Goal: Task Accomplishment & Management: Use online tool/utility

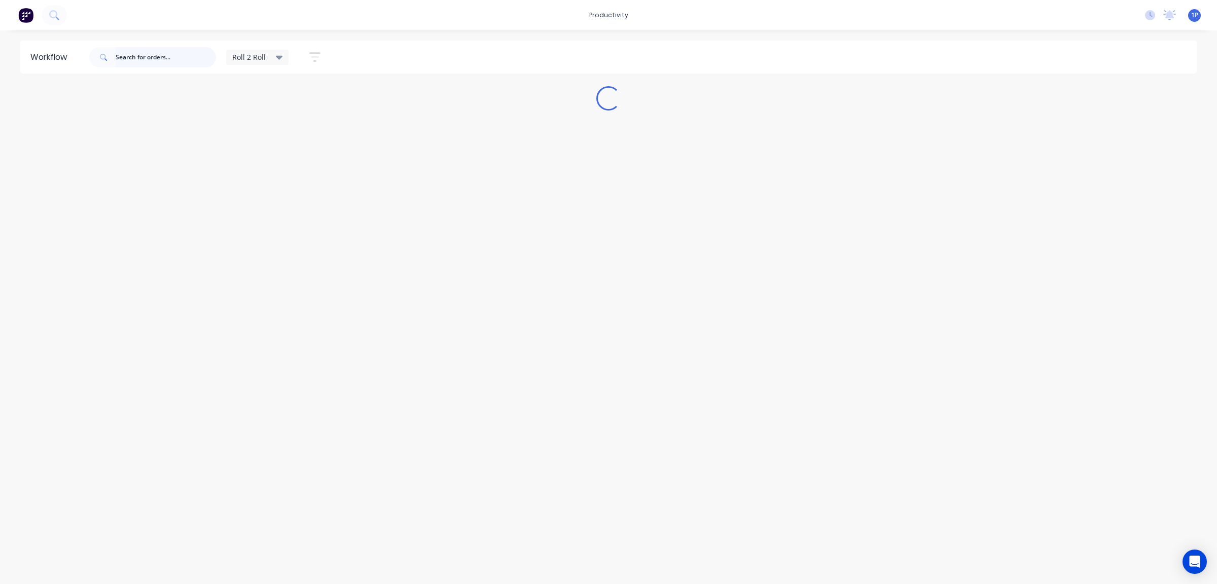
click at [175, 62] on input "text" at bounding box center [166, 57] width 100 height 20
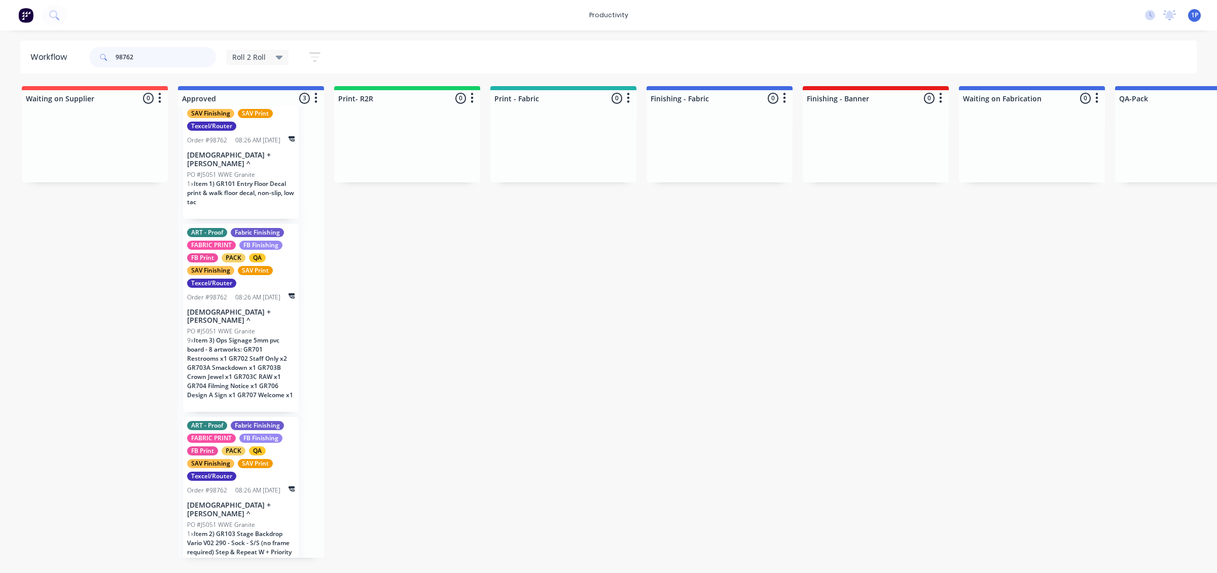
scroll to position [48, 0]
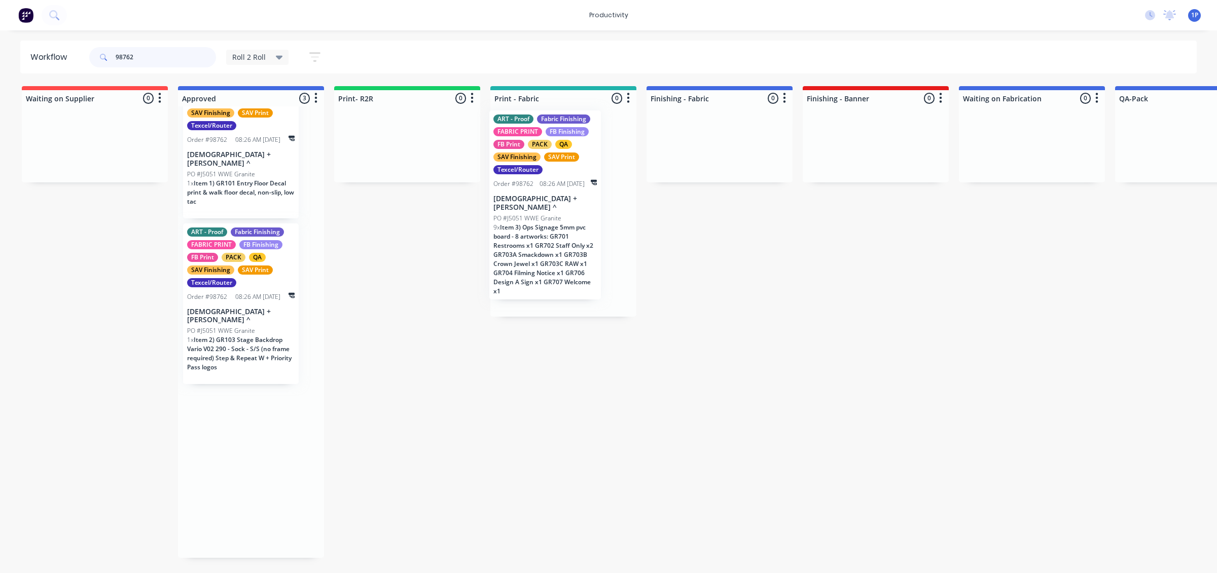
drag, startPoint x: 260, startPoint y: 345, endPoint x: 568, endPoint y: 239, distance: 325.6
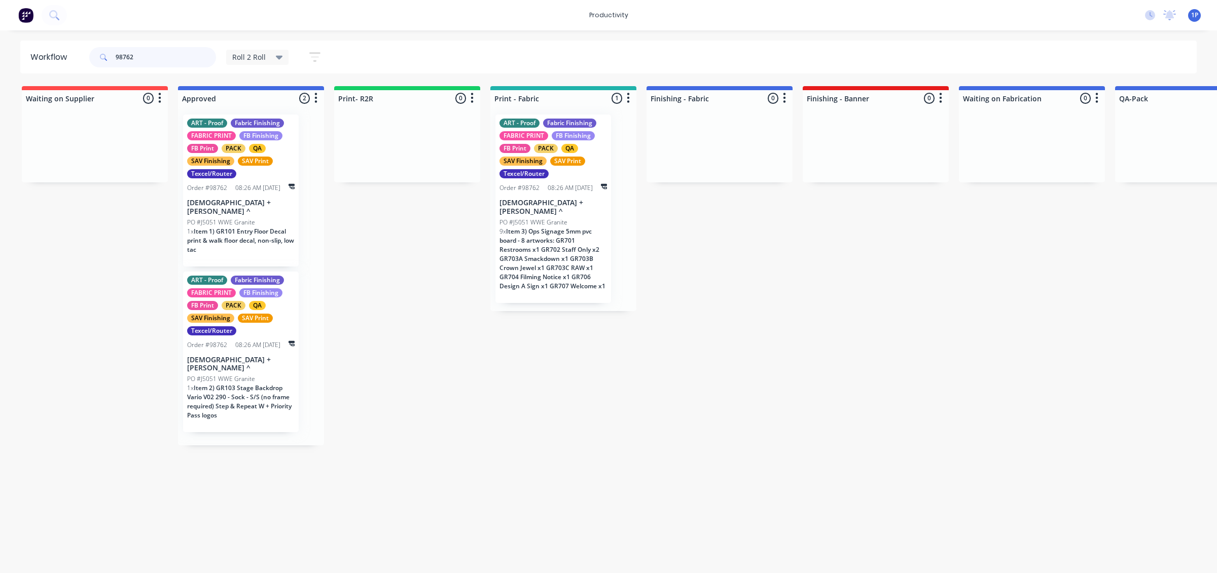
scroll to position [0, 0]
type input "98762"
click at [562, 245] on span "Item 3) Ops Signage 5mm pvc board - 8 artworks: GR701 Restrooms x1 GR702 Staff …" at bounding box center [552, 258] width 106 height 63
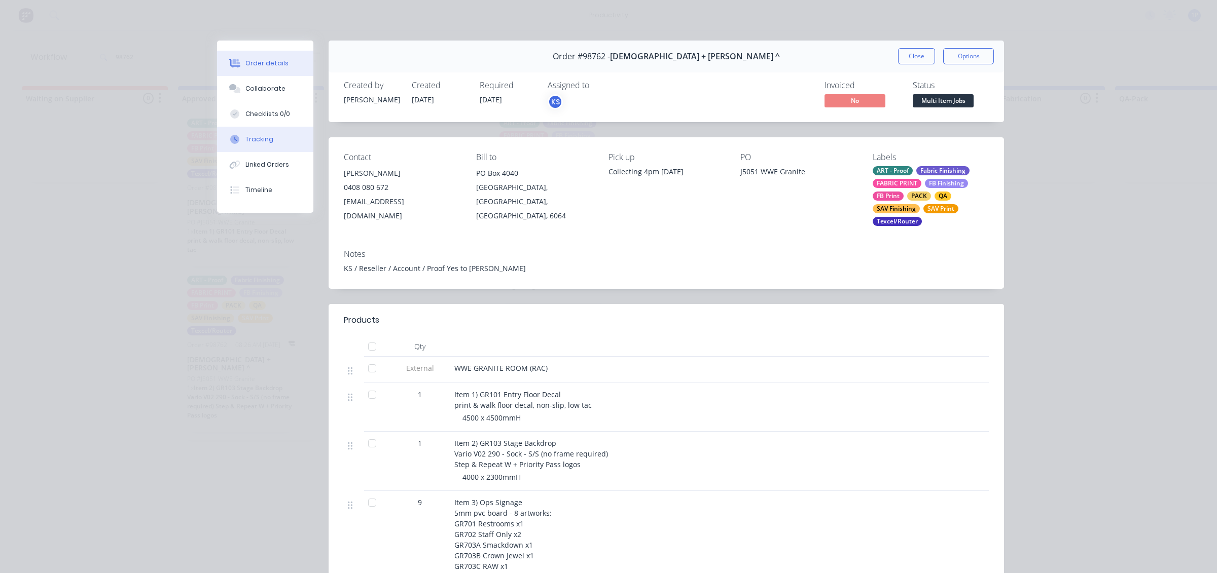
click at [259, 142] on div "Tracking" at bounding box center [259, 139] width 28 height 9
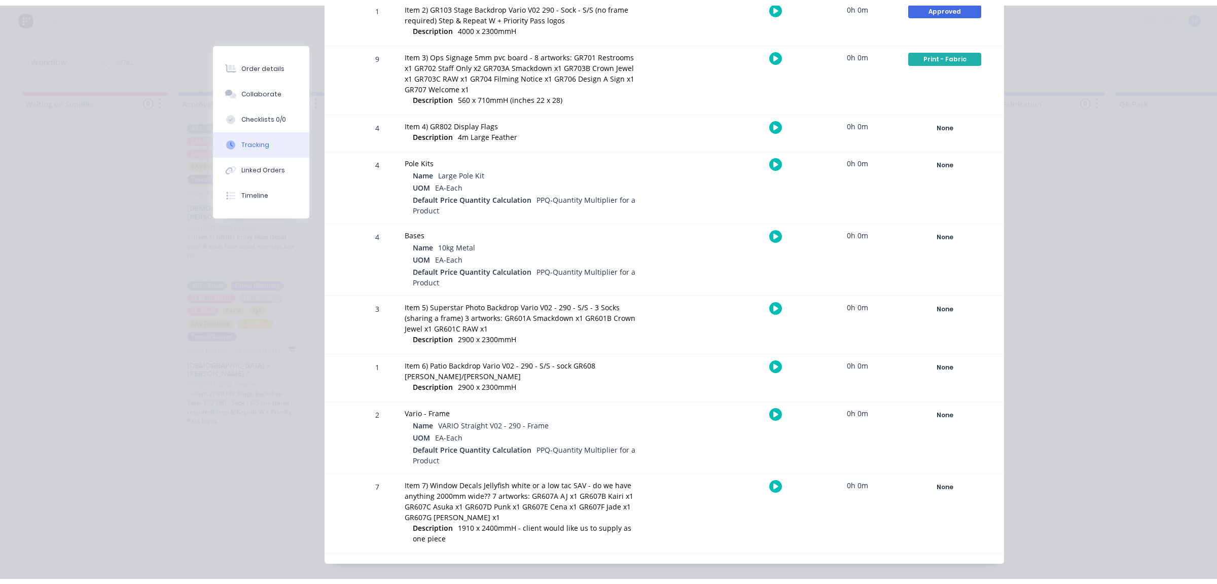
scroll to position [327, 0]
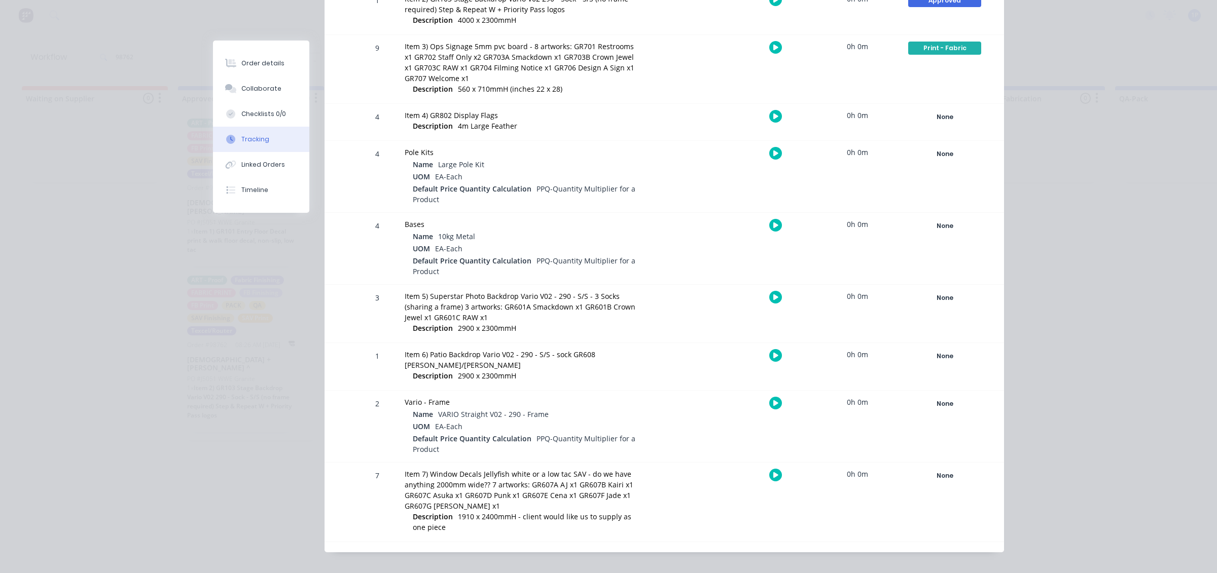
click at [769, 301] on button "button" at bounding box center [775, 297] width 13 height 13
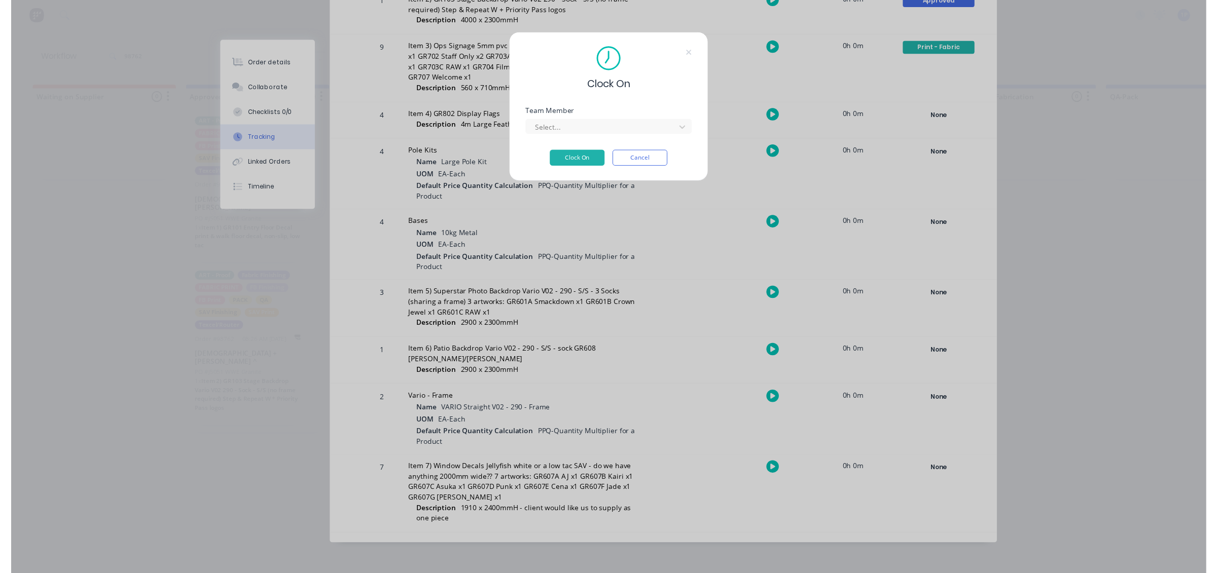
scroll to position [316, 0]
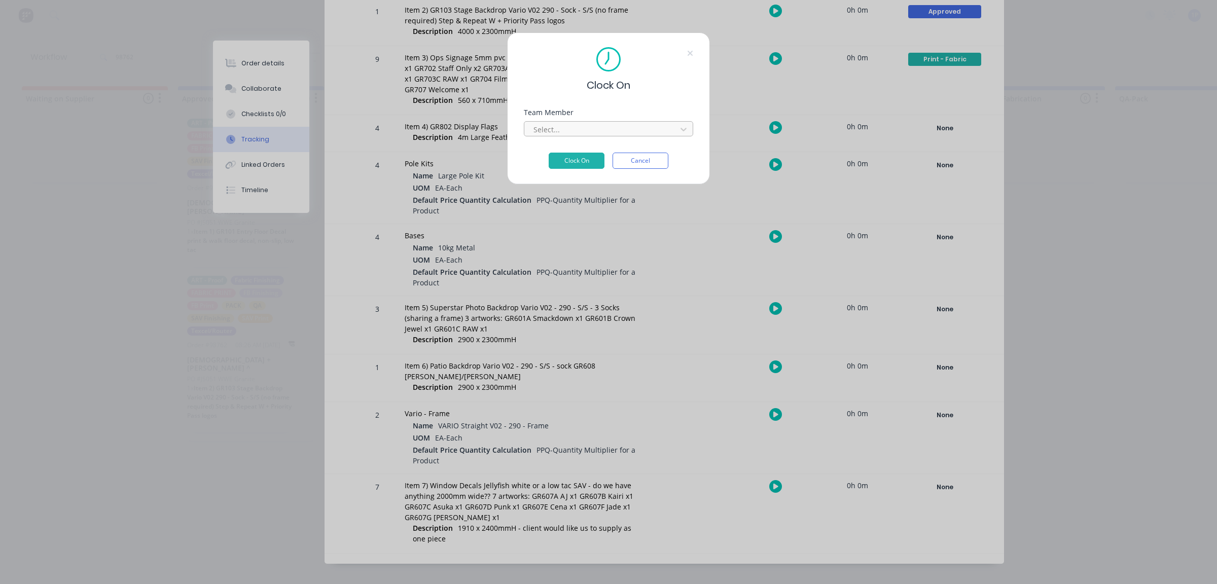
click at [578, 128] on div at bounding box center [601, 129] width 139 height 13
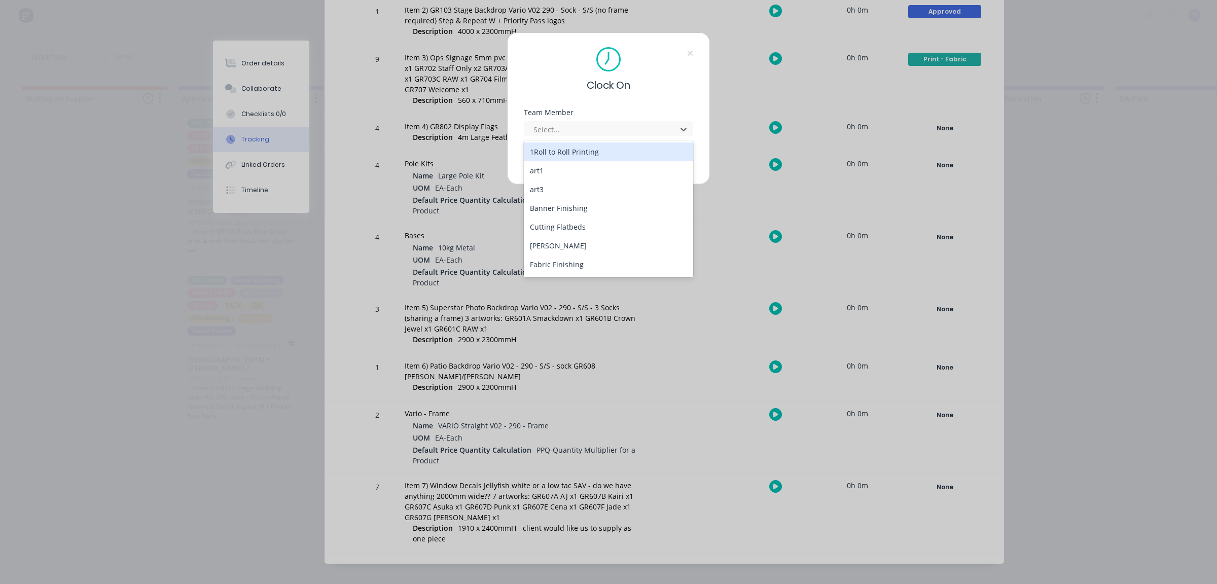
click at [574, 152] on div "1Roll to Roll Printing" at bounding box center [608, 151] width 169 height 19
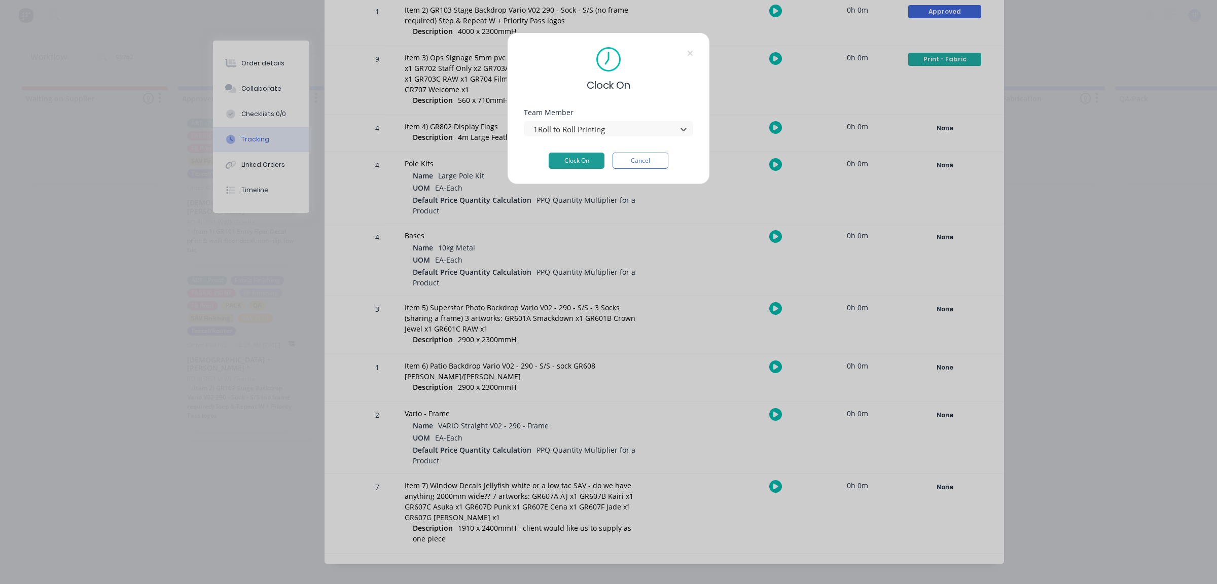
click at [591, 168] on button "Clock On" at bounding box center [576, 161] width 56 height 16
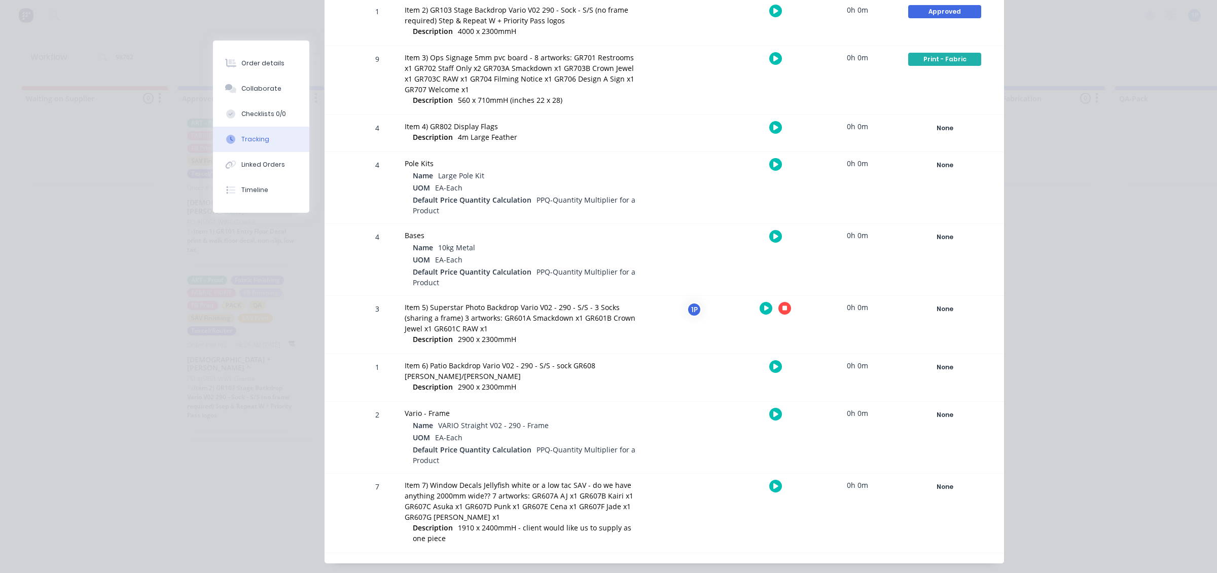
click at [773, 366] on icon "button" at bounding box center [775, 367] width 5 height 6
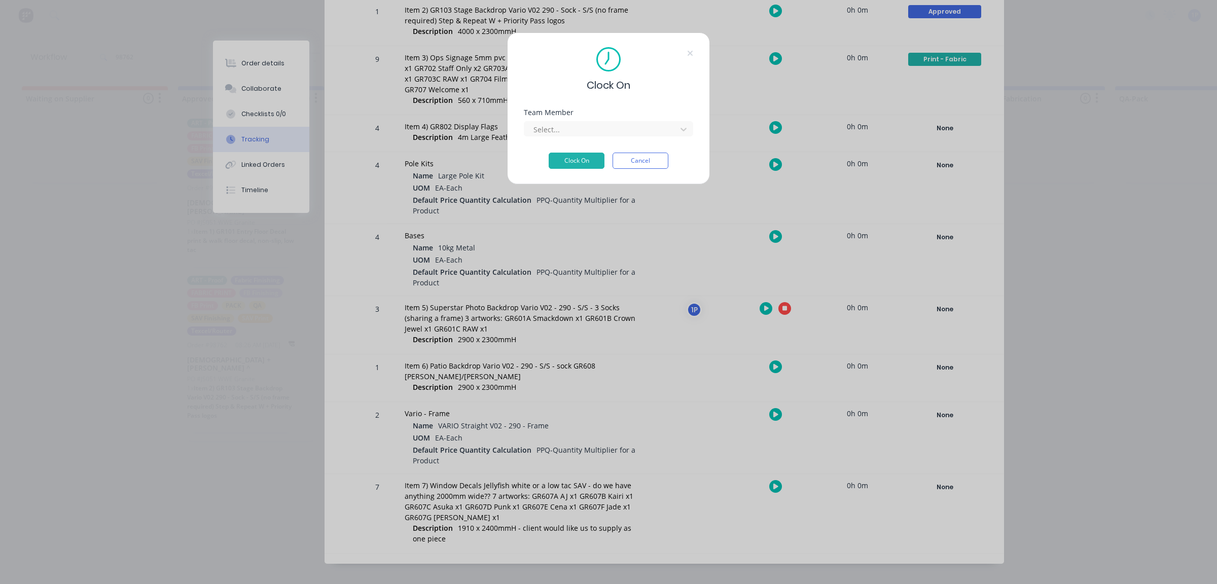
click at [597, 138] on div "Team Member Select..." at bounding box center [608, 131] width 169 height 44
click at [590, 135] on div at bounding box center [601, 129] width 139 height 13
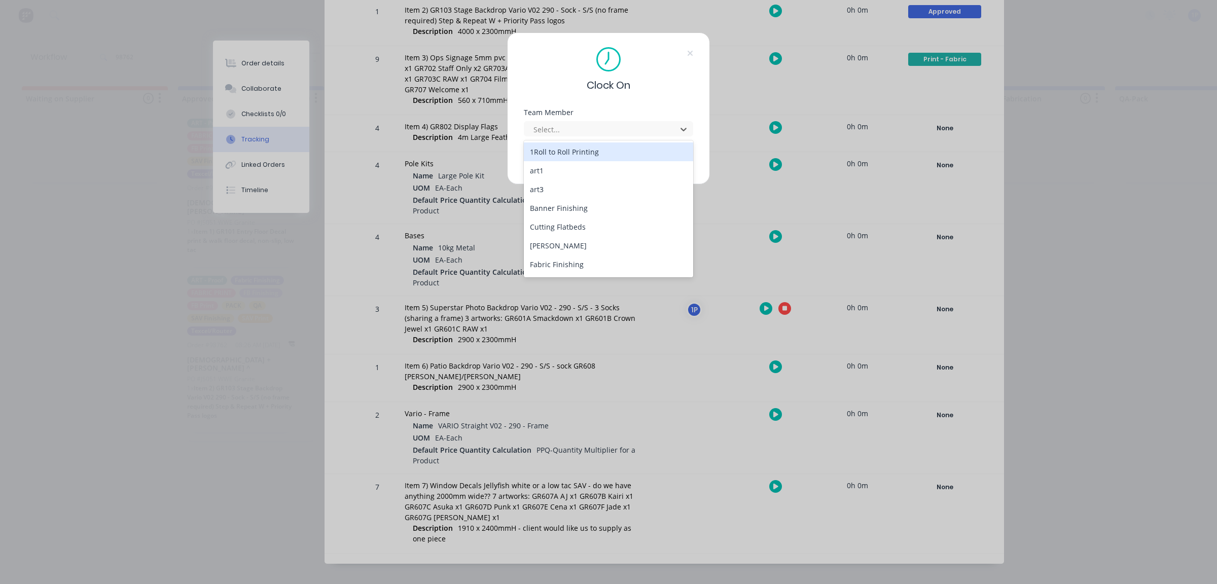
click at [579, 153] on div "1Roll to Roll Printing" at bounding box center [608, 151] width 169 height 19
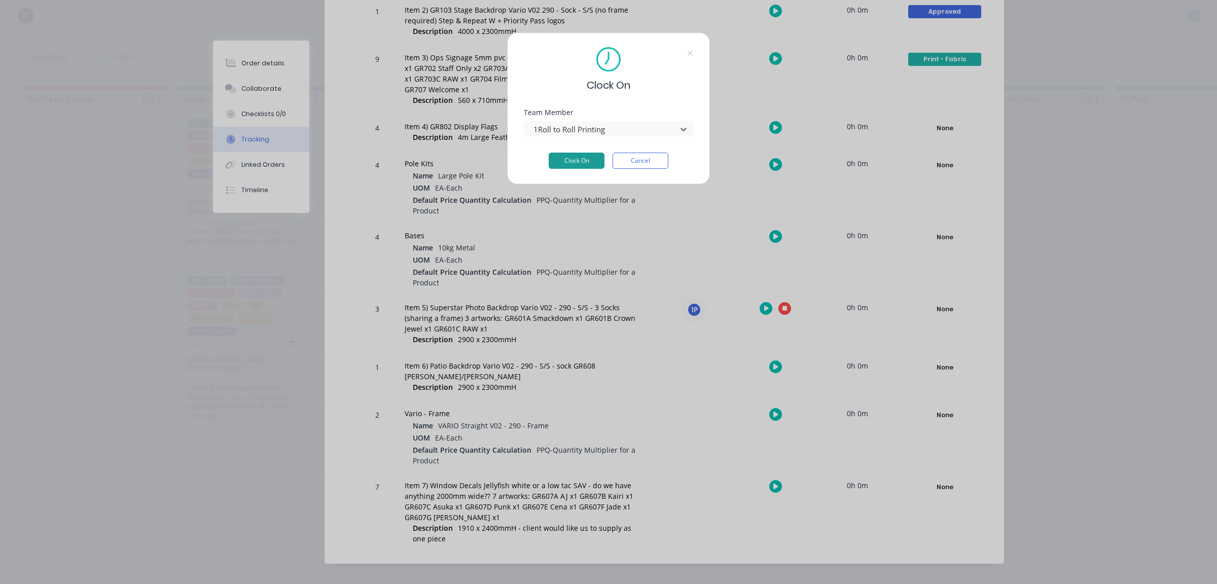
click at [578, 158] on button "Clock On" at bounding box center [576, 161] width 56 height 16
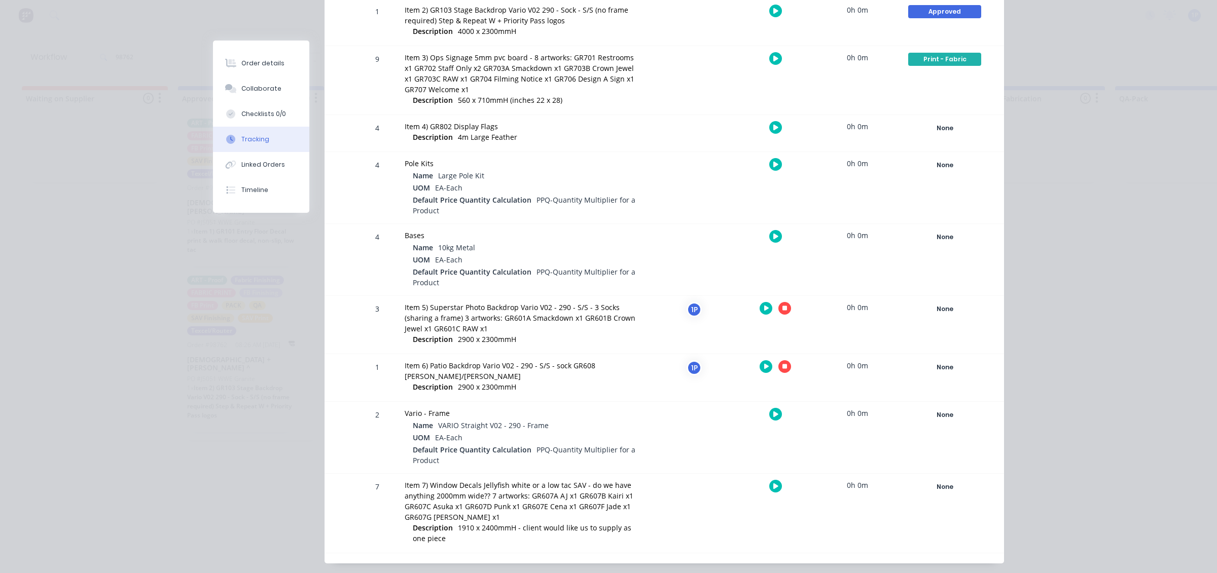
click at [778, 308] on button "button" at bounding box center [784, 308] width 13 height 13
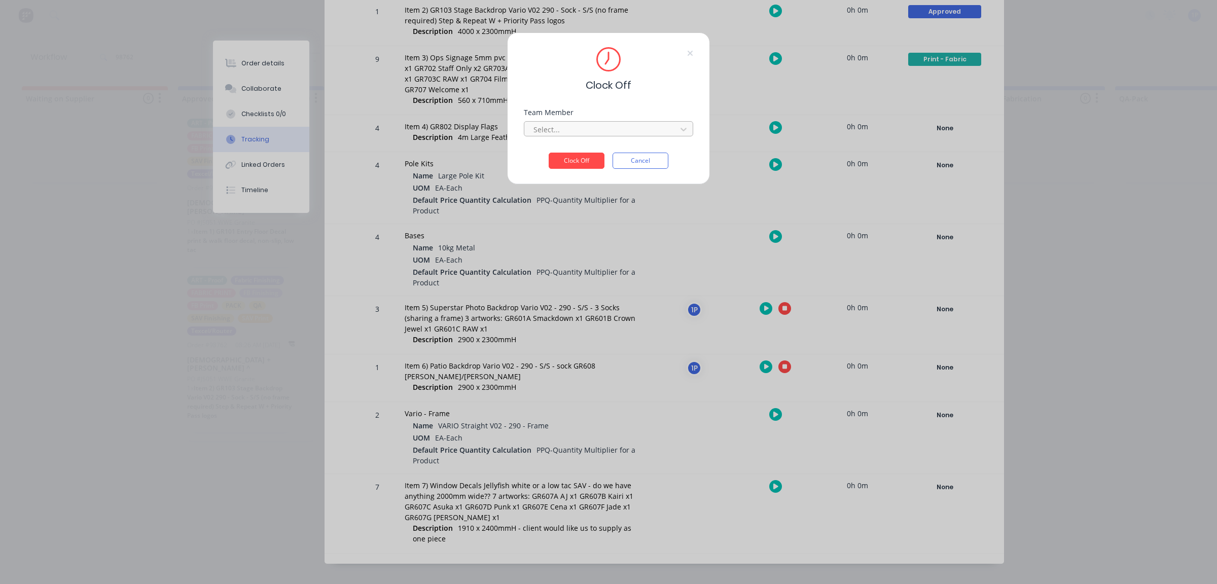
click at [574, 127] on div at bounding box center [601, 129] width 139 height 13
click at [574, 149] on div "1Roll to Roll Printing" at bounding box center [608, 151] width 169 height 19
click at [585, 158] on button "Clock Off" at bounding box center [576, 161] width 56 height 16
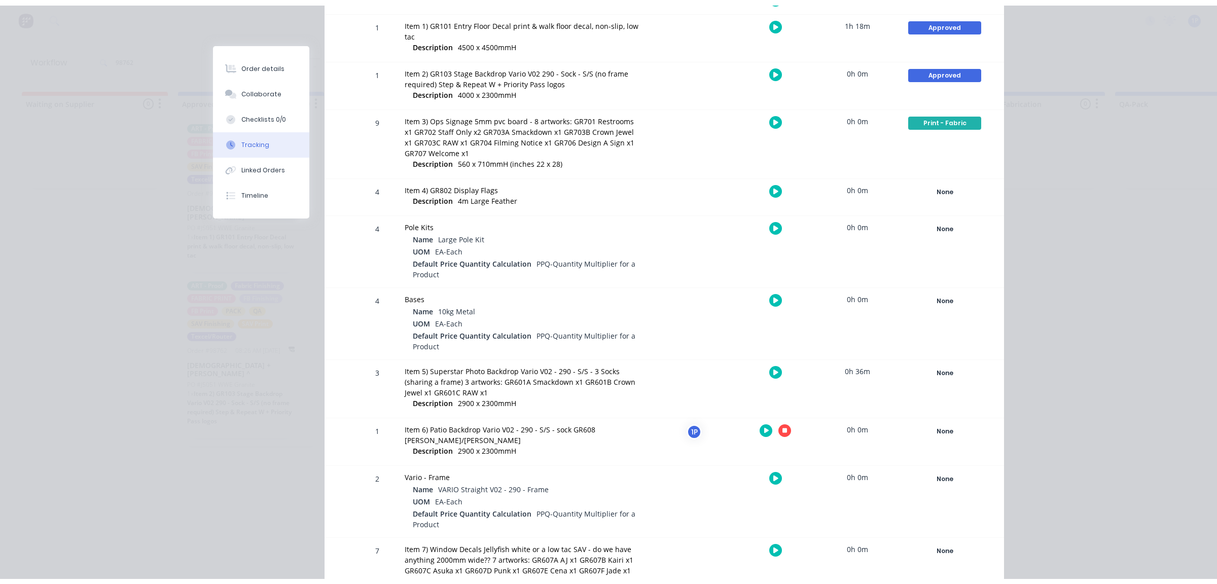
scroll to position [258, 0]
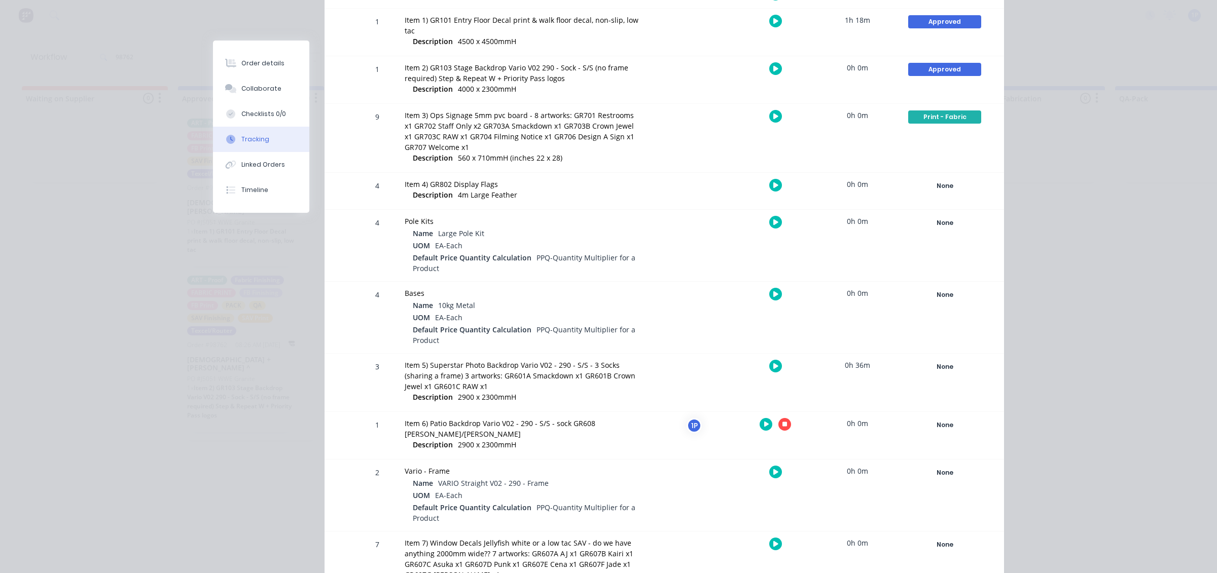
click at [782, 427] on icon "button" at bounding box center [784, 424] width 5 height 7
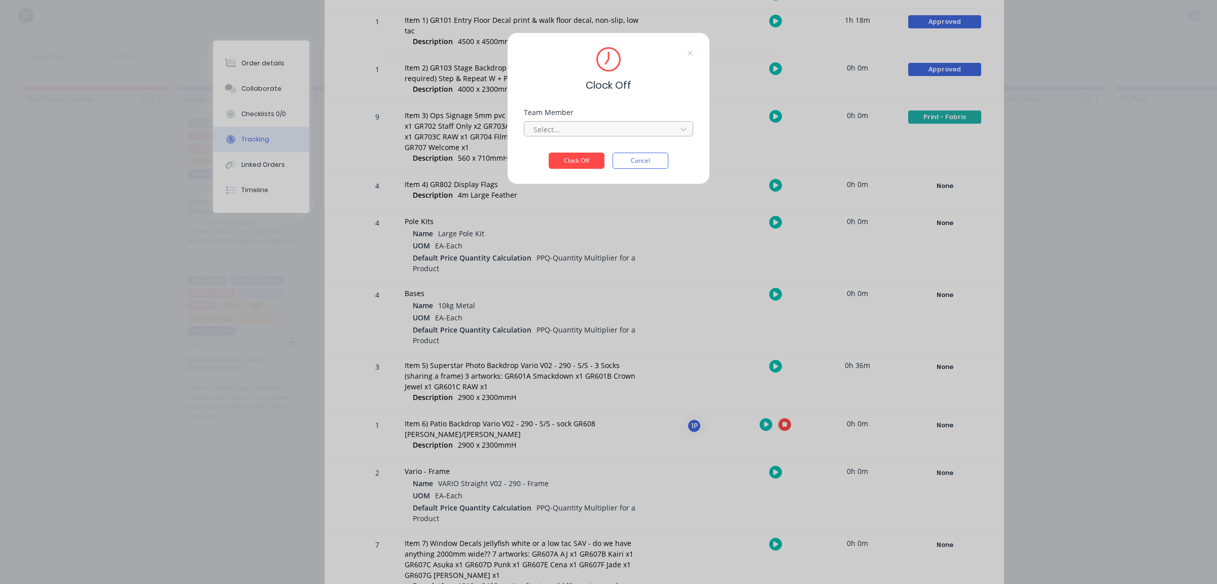
click at [563, 130] on div at bounding box center [601, 129] width 139 height 13
drag, startPoint x: 574, startPoint y: 148, endPoint x: 587, endPoint y: 159, distance: 16.9
click at [574, 149] on div "1Roll to Roll Printing" at bounding box center [608, 151] width 169 height 19
click at [587, 159] on button "Clock Off" at bounding box center [576, 161] width 56 height 16
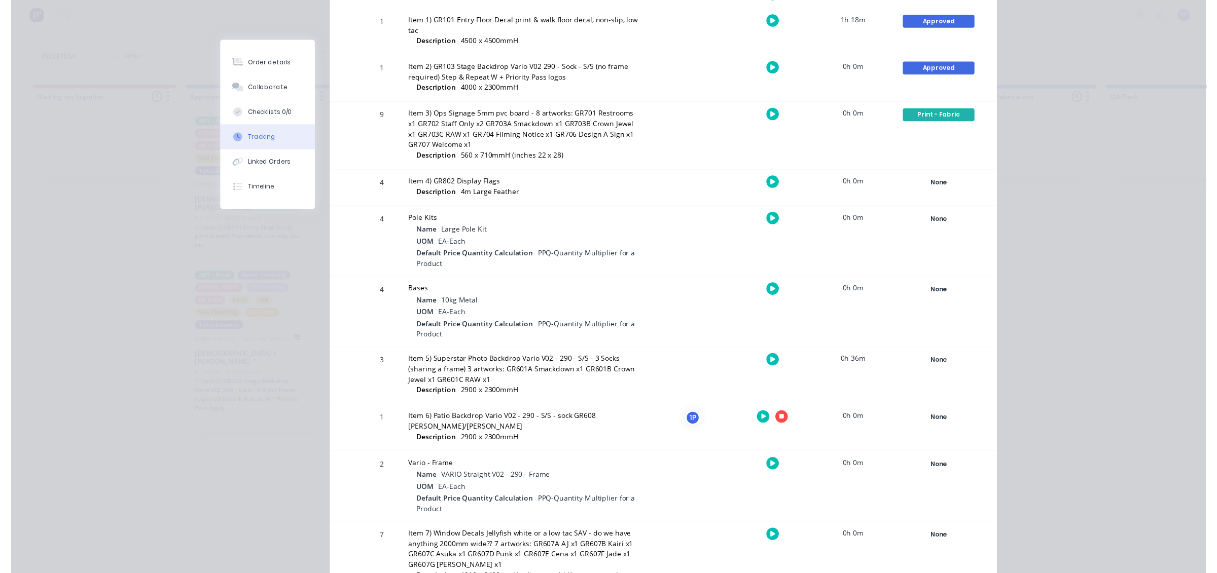
scroll to position [258, 0]
